Goal: Task Accomplishment & Management: Complete application form

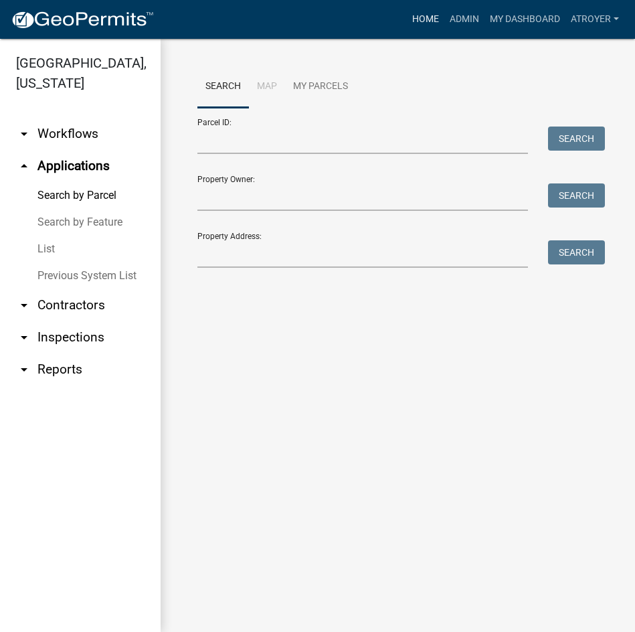
click at [413, 21] on link "Home" at bounding box center [425, 19] width 37 height 25
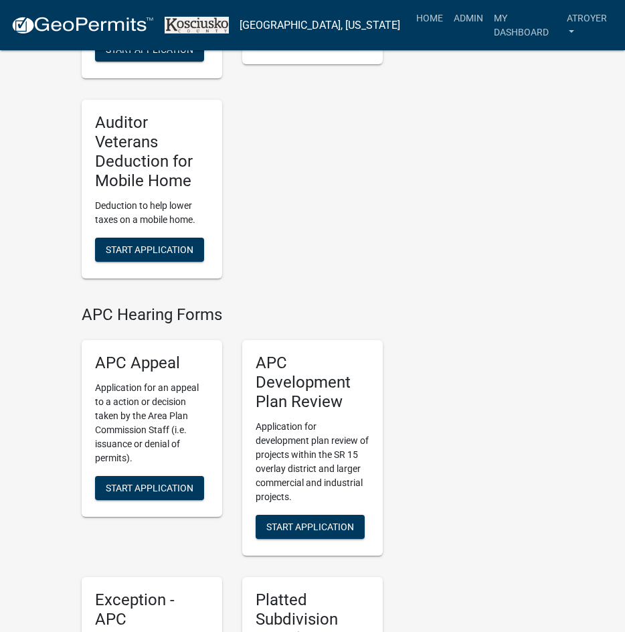
scroll to position [2543, 0]
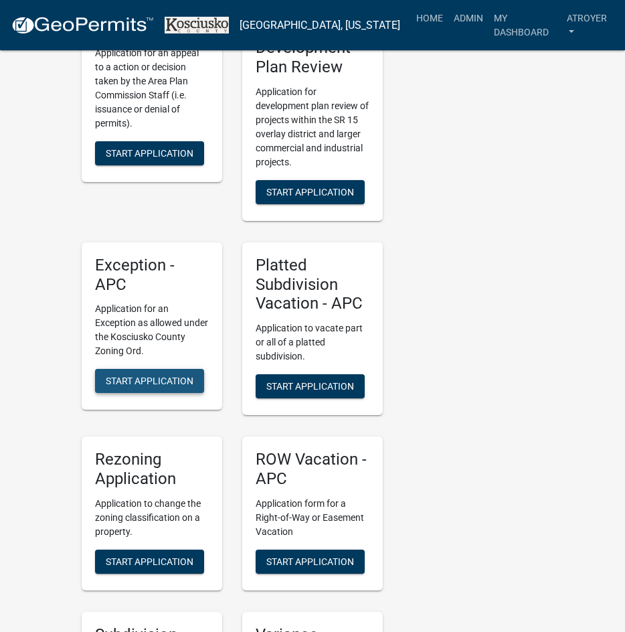
click at [144, 375] on span "Start Application" at bounding box center [150, 380] width 88 height 11
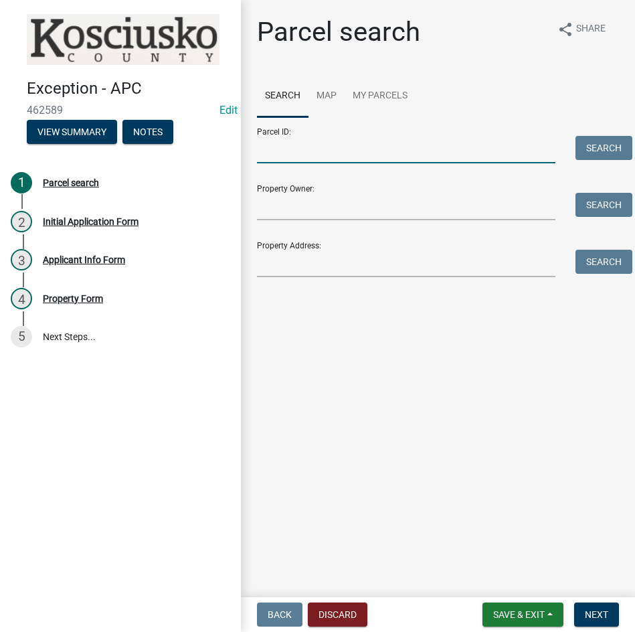
click at [365, 145] on input "Parcel ID:" at bounding box center [406, 149] width 298 height 27
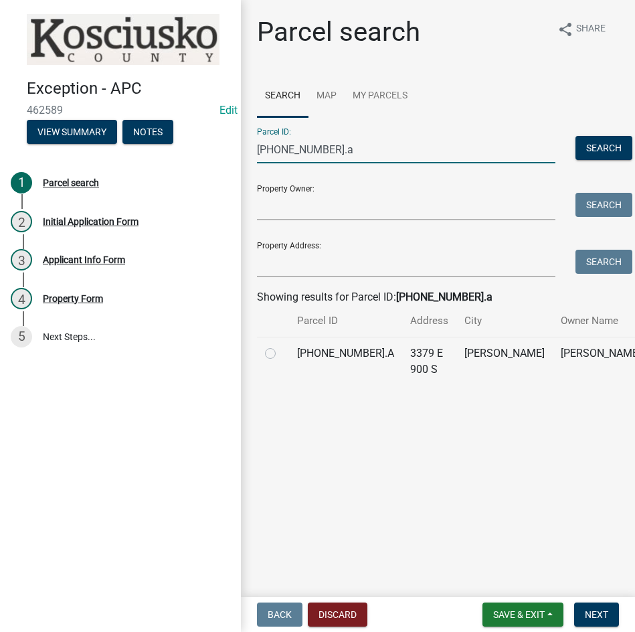
type input "[PHONE_NUMBER].a"
click at [281, 345] on label at bounding box center [281, 345] width 0 height 0
click at [281, 354] on input "radio" at bounding box center [285, 349] width 9 height 9
radio input "true"
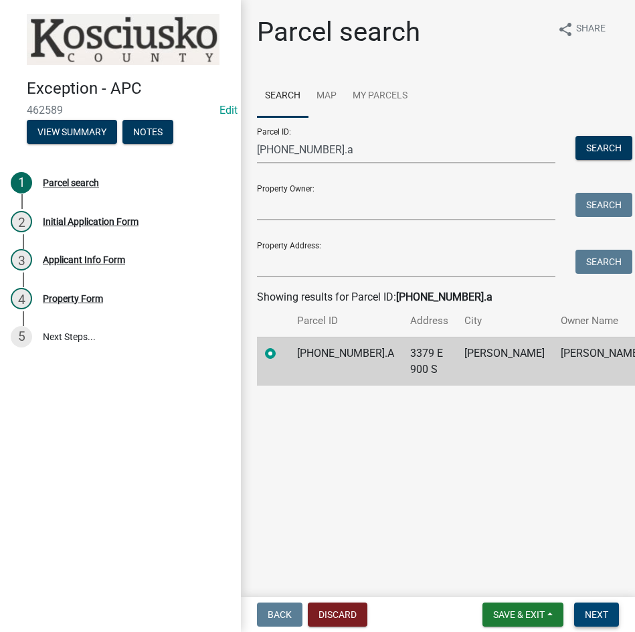
click at [591, 614] on span "Next" at bounding box center [596, 614] width 23 height 11
click at [606, 610] on span "Next" at bounding box center [596, 614] width 23 height 11
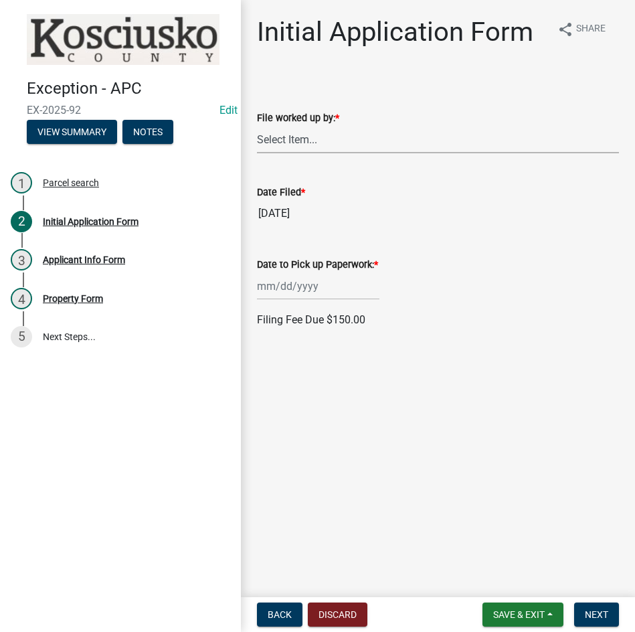
click at [320, 136] on select "Select Item... MMS LT AT CS [PERSON_NAME]" at bounding box center [438, 139] width 362 height 27
click at [257, 126] on select "Select Item... MMS LT AT CS [PERSON_NAME]" at bounding box center [438, 139] width 362 height 27
select select "d95389f4-ab5a-4603-9826-29cf73316391"
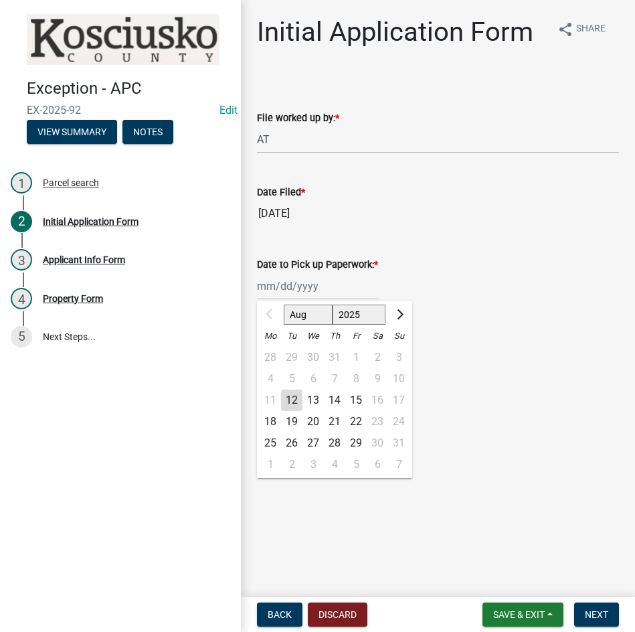
click at [296, 292] on div "Aug Sep Oct Nov [DATE] 2026 2027 2028 2029 2030 2031 2032 2033 2034 2035 2036 2…" at bounding box center [318, 285] width 122 height 27
click at [266, 422] on div "18" at bounding box center [270, 421] width 21 height 21
type input "[DATE]"
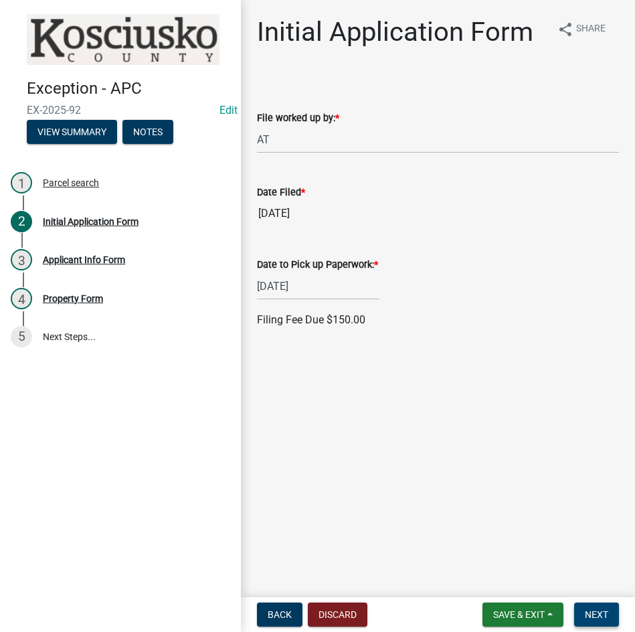
click at [589, 616] on span "Next" at bounding box center [596, 614] width 23 height 11
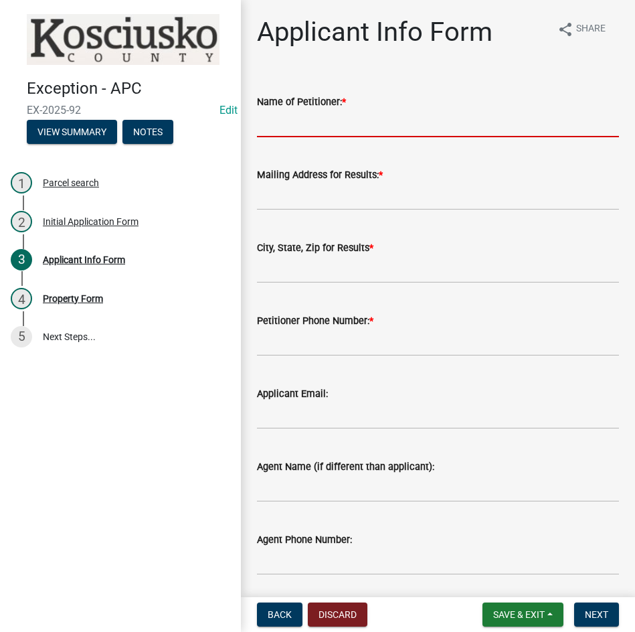
click at [338, 124] on input "Name of Petitioner: *" at bounding box center [438, 123] width 362 height 27
type input "[PERSON_NAME]"
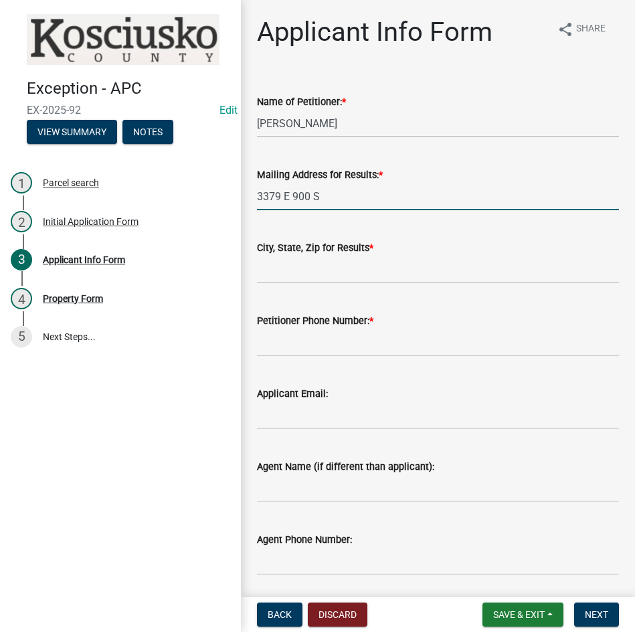
type input "3379 E 900 S"
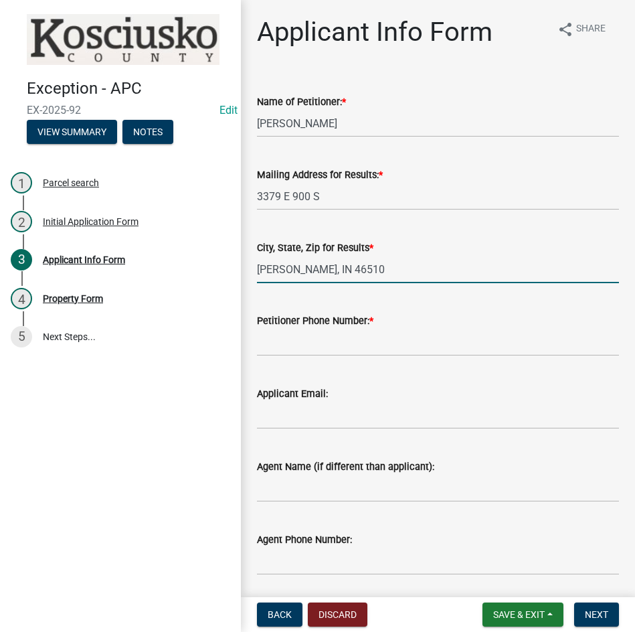
type input "[PERSON_NAME], IN 46510"
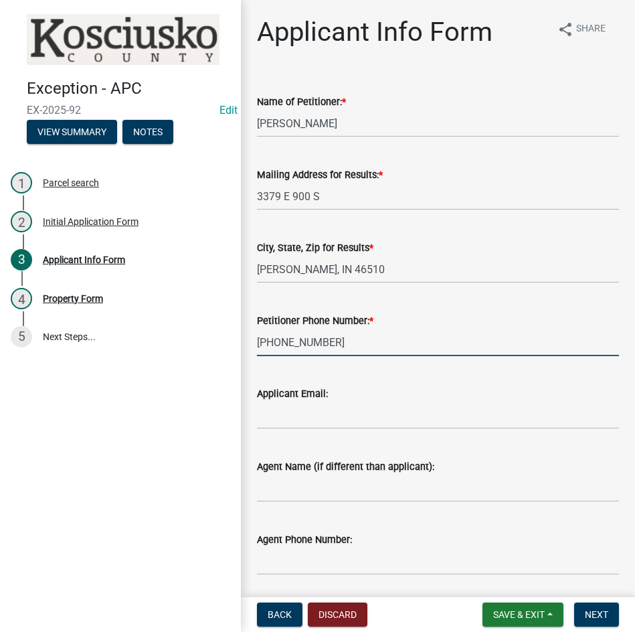
type input "[PHONE_NUMBER]"
